Goal: Task Accomplishment & Management: Complete application form

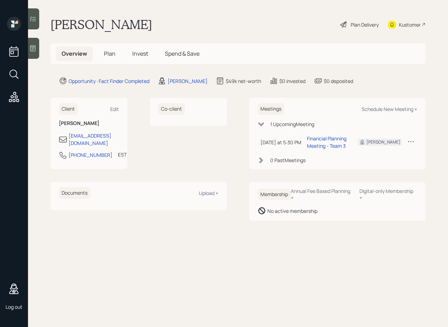
click at [446, 75] on main "[PERSON_NAME] Plan Delivery Kustomer Overview Plan Invest Spend & Save Opportun…" at bounding box center [238, 163] width 420 height 327
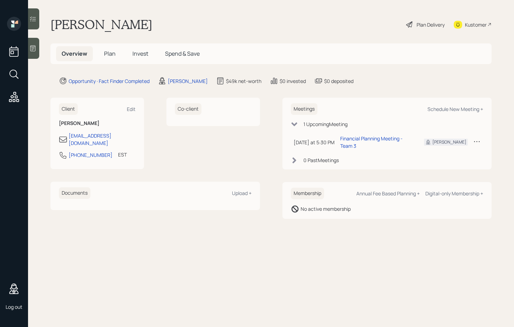
click at [434, 24] on div "Plan Delivery" at bounding box center [430, 24] width 28 height 7
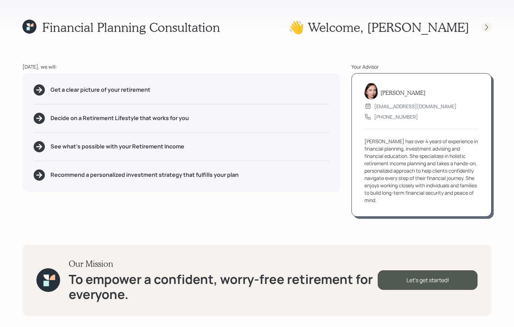
click at [448, 29] on icon at bounding box center [486, 27] width 7 height 7
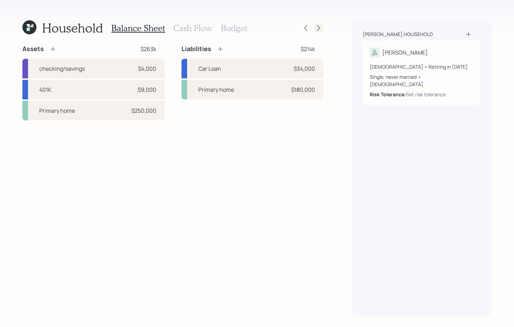
click at [318, 28] on icon at bounding box center [318, 28] width 7 height 7
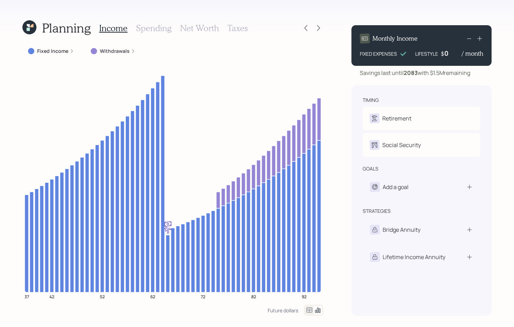
click at [318, 28] on icon at bounding box center [318, 28] width 7 height 7
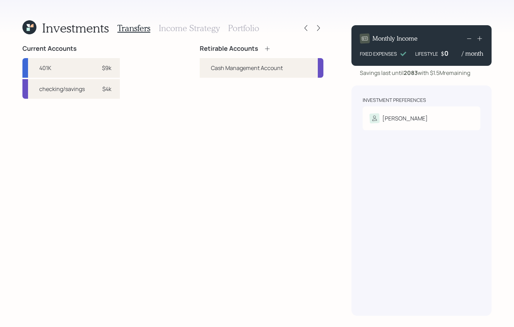
click at [318, 28] on icon at bounding box center [318, 28] width 7 height 7
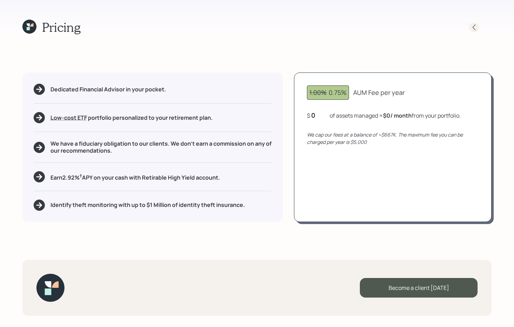
click at [448, 27] on icon at bounding box center [473, 27] width 7 height 7
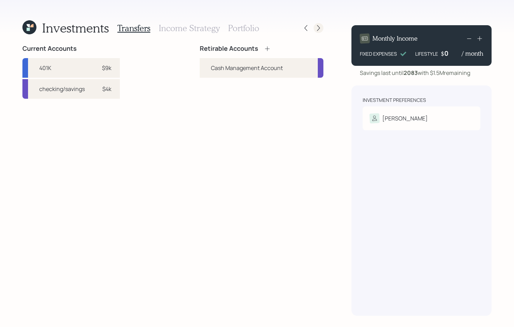
click at [321, 28] on icon at bounding box center [318, 28] width 7 height 7
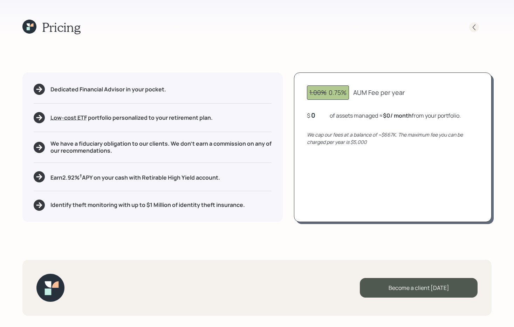
click at [448, 29] on icon at bounding box center [473, 27] width 7 height 7
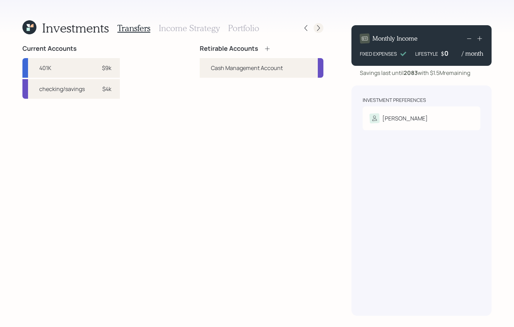
click at [319, 30] on icon at bounding box center [318, 28] width 7 height 7
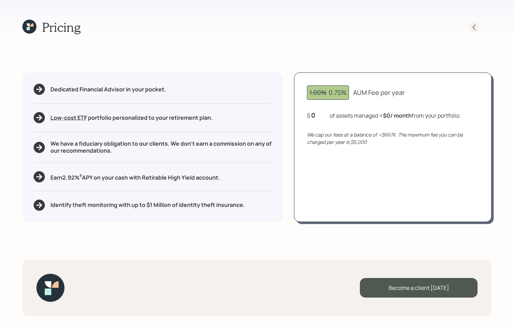
click at [448, 26] on icon at bounding box center [473, 27] width 7 height 7
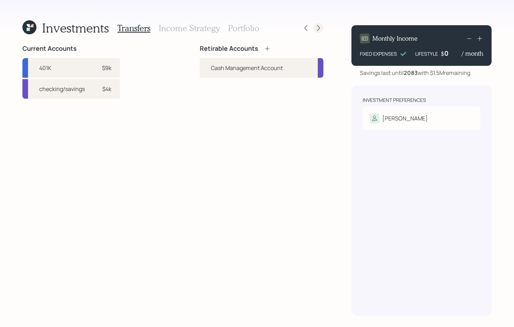
click at [318, 25] on icon at bounding box center [318, 28] width 7 height 7
